Goal: Find contact information: Find contact information

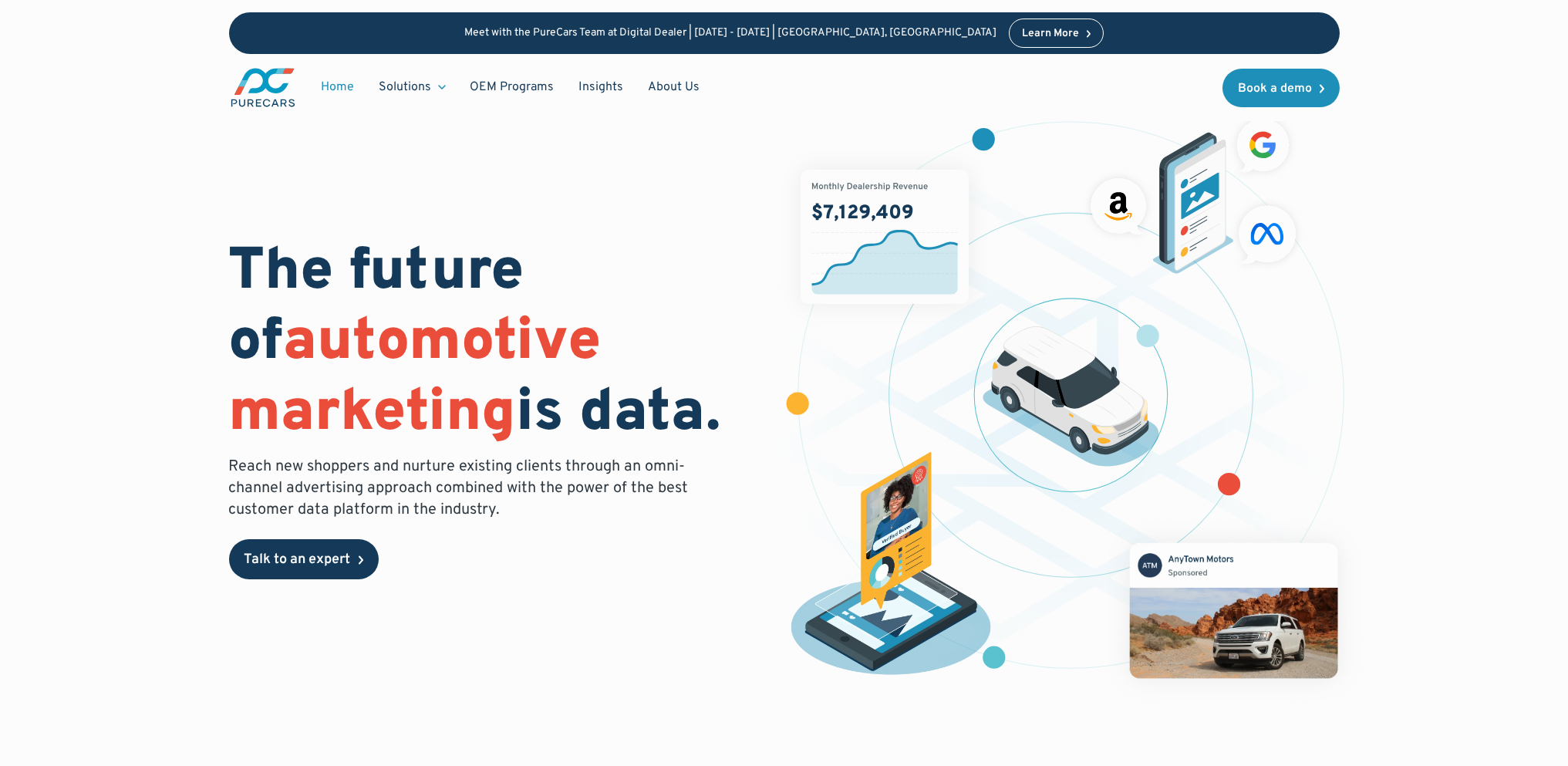
click at [335, 558] on div "Talk to an expert" at bounding box center [297, 560] width 106 height 14
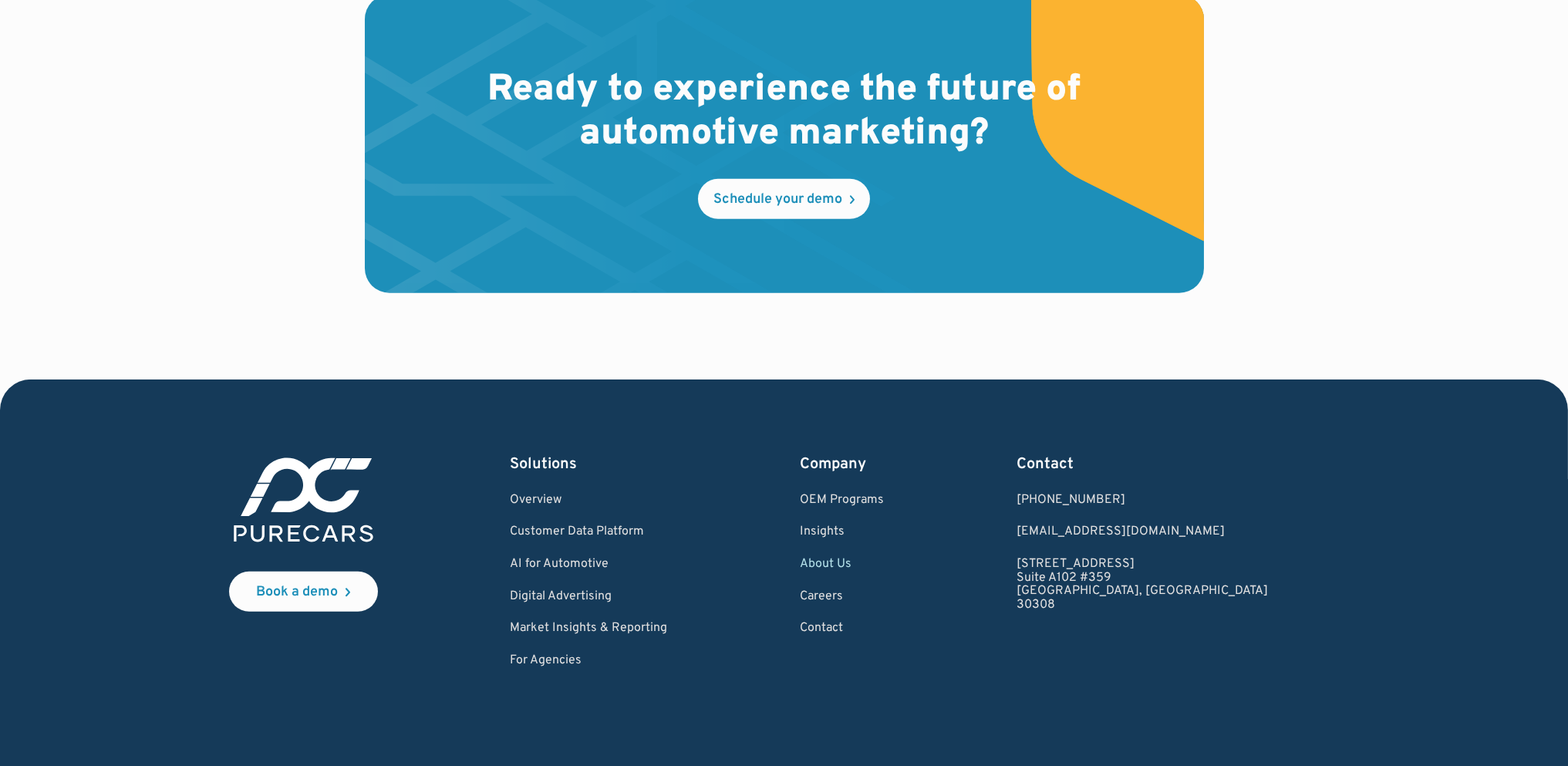
scroll to position [4490, 0]
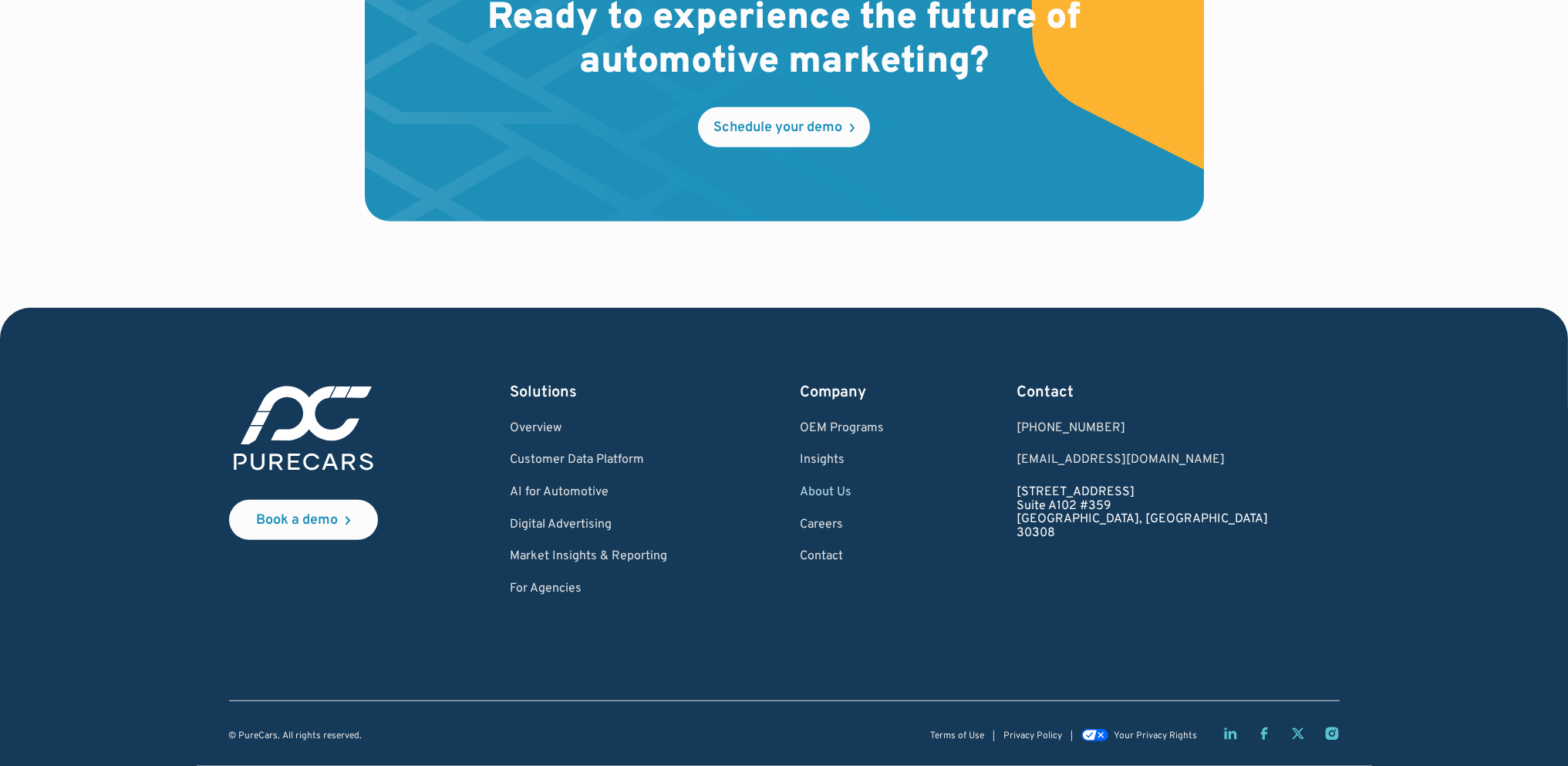
click at [1132, 497] on link "[STREET_ADDRESS]" at bounding box center [1143, 513] width 252 height 54
drag, startPoint x: 1112, startPoint y: 487, endPoint x: 1234, endPoint y: 531, distance: 129.7
click at [1243, 537] on div "Book a demo Solutions Overview Customer Data Platform AI for Automotive Digital…" at bounding box center [784, 489] width 1111 height 215
